Goal: Book appointment/travel/reservation

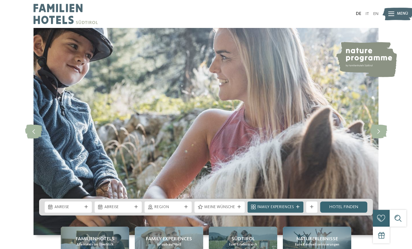
click at [87, 213] on div "Anreise" at bounding box center [68, 207] width 47 height 11
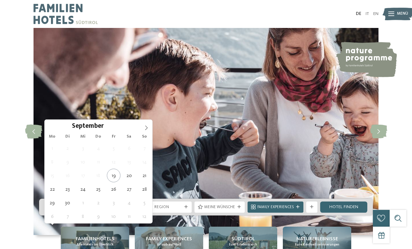
click at [146, 126] on icon at bounding box center [146, 127] width 5 height 5
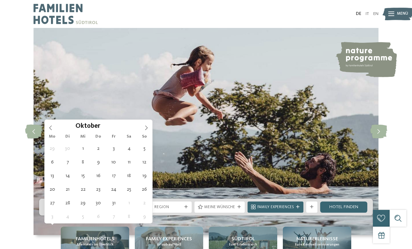
type div "25.10.2025"
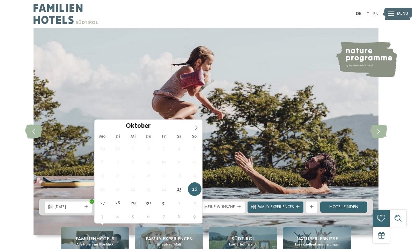
type div "30.10.2025"
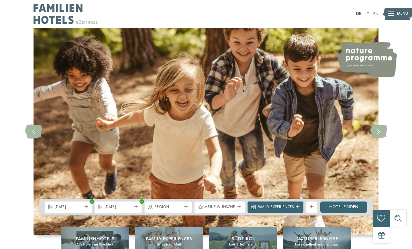
click at [349, 213] on link "Hotel finden" at bounding box center [344, 207] width 47 height 11
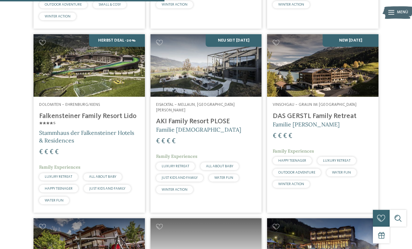
scroll to position [519, 0]
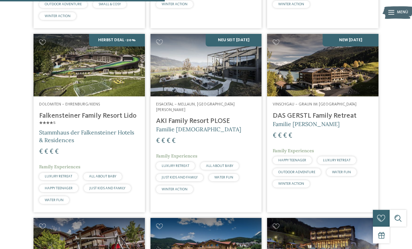
click at [336, 113] on h4 "DAS GERSTL Family Retreat" at bounding box center [323, 116] width 100 height 8
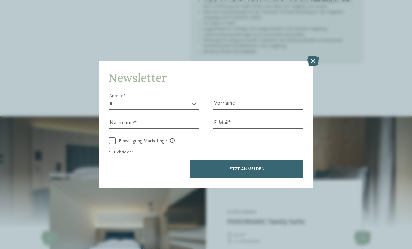
scroll to position [469, 0]
click at [317, 56] on icon at bounding box center [314, 61] width 12 height 10
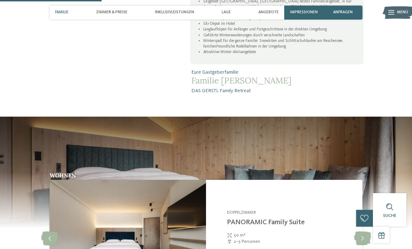
click at [315, 38] on li "Winterspaß für die ganze Familie: Snowkiten und Schlittschuhlaufen am Reschense…" at bounding box center [278, 43] width 151 height 11
click at [314, 38] on li "Winterspaß für die ganze Familie: Snowkiten und Schlittschuhlaufen am Reschense…" at bounding box center [278, 43] width 151 height 11
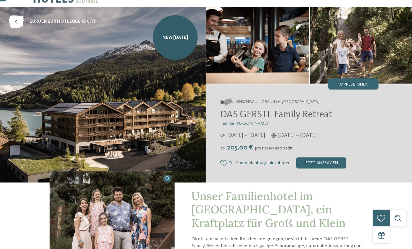
scroll to position [0, 0]
